Goal: Task Accomplishment & Management: Use online tool/utility

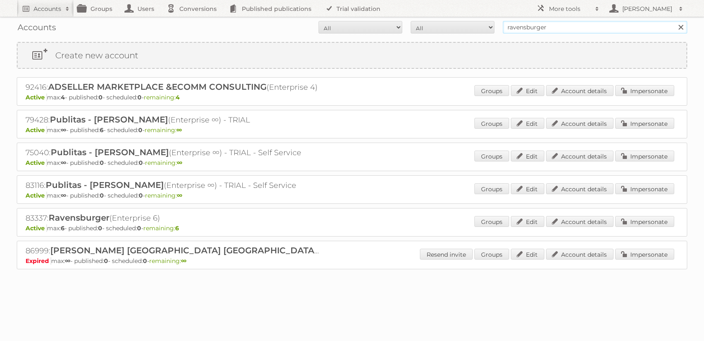
click at [525, 27] on input "ravensburger" at bounding box center [595, 27] width 184 height 13
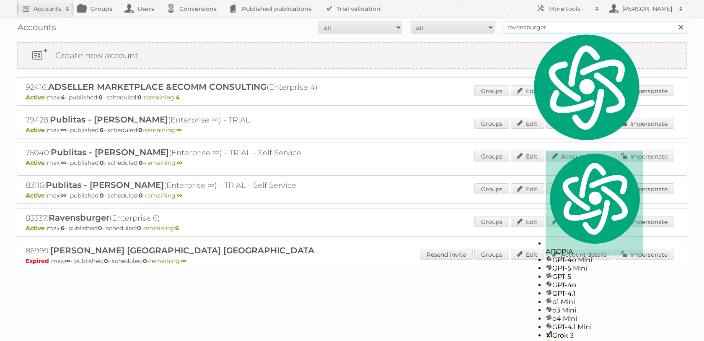
click at [525, 27] on input "ravensburger" at bounding box center [595, 27] width 184 height 13
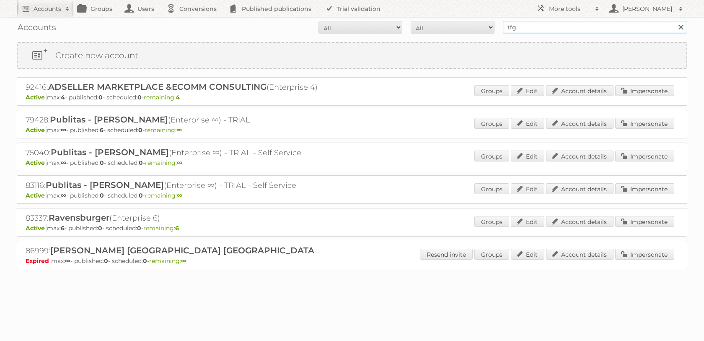
type input "tfg"
click at [674, 21] on input "Search" at bounding box center [680, 27] width 13 height 13
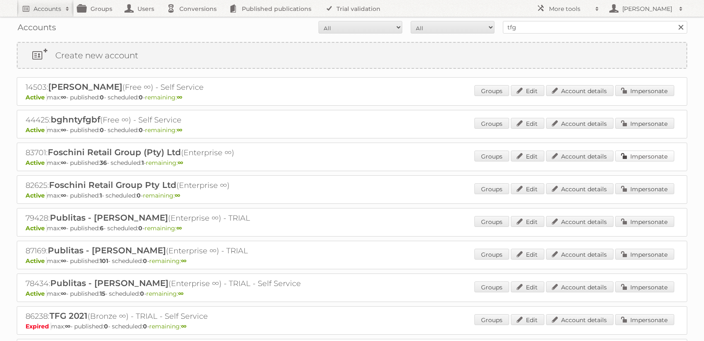
click at [633, 160] on link "Impersonate" at bounding box center [644, 155] width 59 height 11
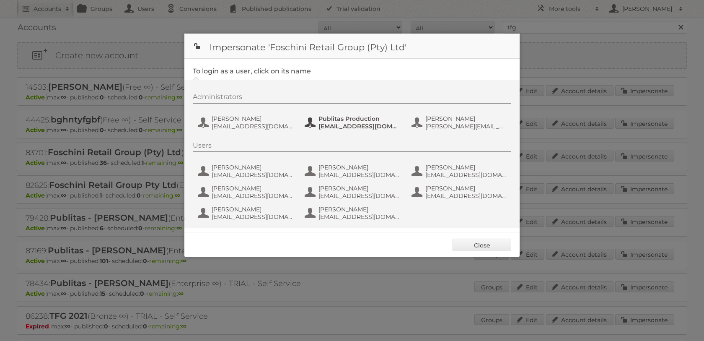
click at [346, 116] on span "Publitas Production" at bounding box center [358, 119] width 81 height 8
